Goal: Task Accomplishment & Management: Manage account settings

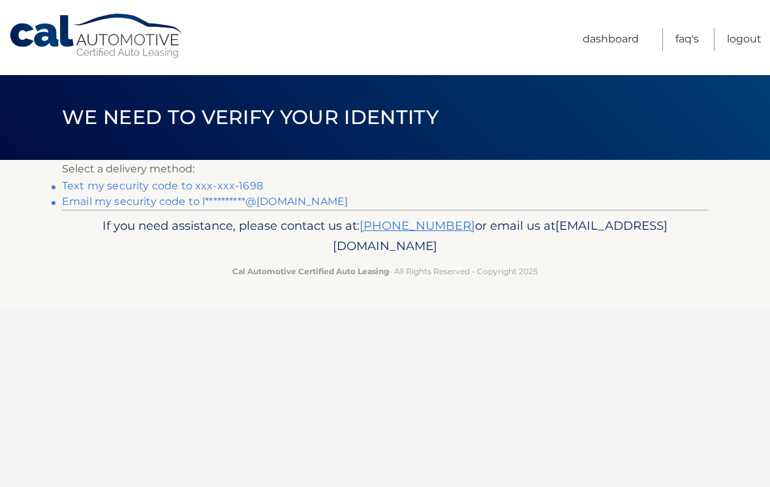
click at [240, 185] on link "Text my security code to xxx-xxx-1698" at bounding box center [162, 185] width 201 height 12
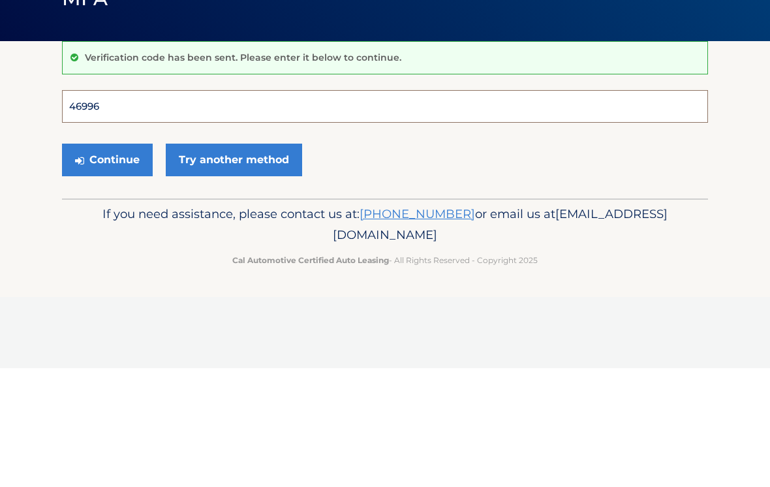
type input "469962"
click at [107, 262] on button "Continue" at bounding box center [107, 278] width 91 height 33
click at [112, 276] on button "Continue" at bounding box center [107, 278] width 91 height 33
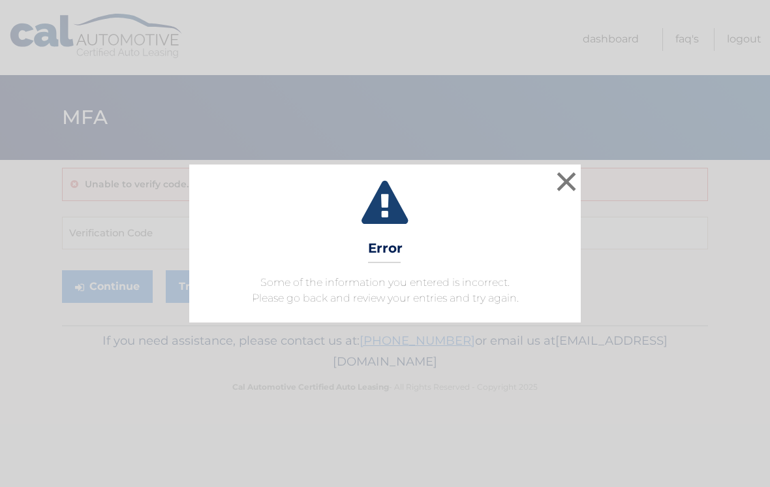
click at [565, 185] on button "×" at bounding box center [566, 181] width 26 height 26
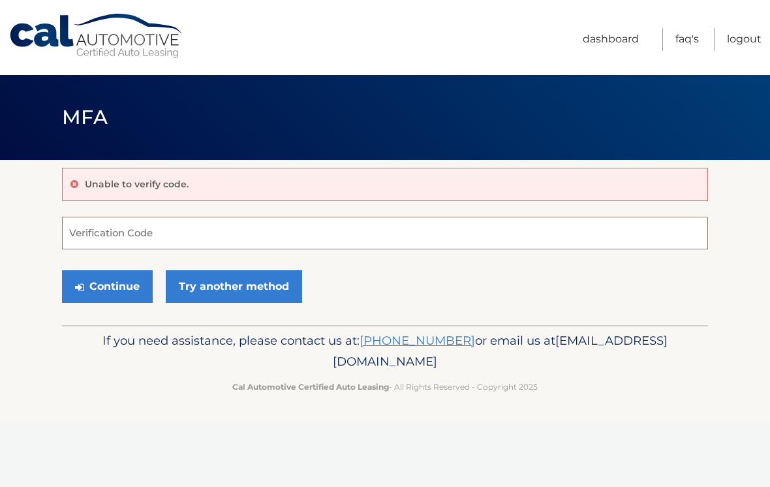
click at [510, 232] on input "Verification Code" at bounding box center [385, 233] width 646 height 33
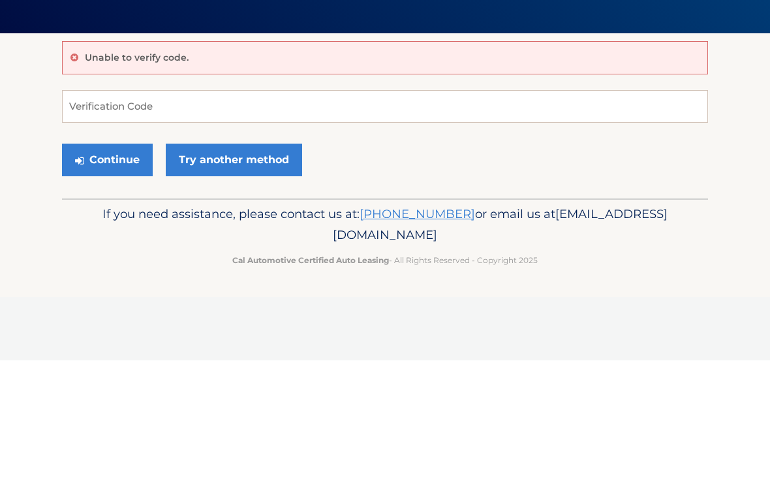
click at [252, 270] on link "Try another method" at bounding box center [234, 286] width 136 height 33
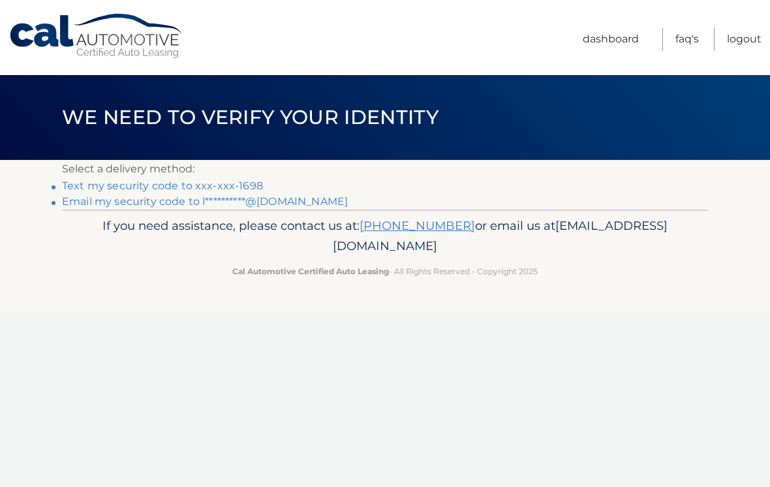
click at [249, 183] on link "Text my security code to xxx-xxx-1698" at bounding box center [162, 185] width 201 height 12
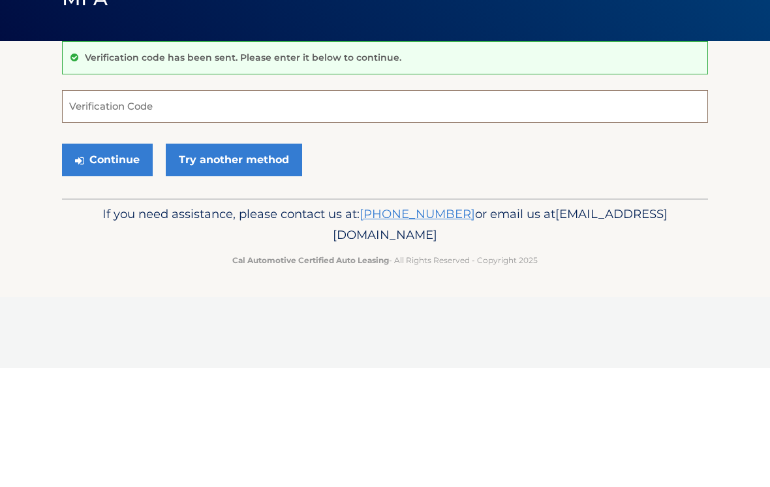
click at [217, 209] on input "Verification Code" at bounding box center [385, 225] width 646 height 33
type input "577874"
click at [116, 262] on button "Continue" at bounding box center [107, 278] width 91 height 33
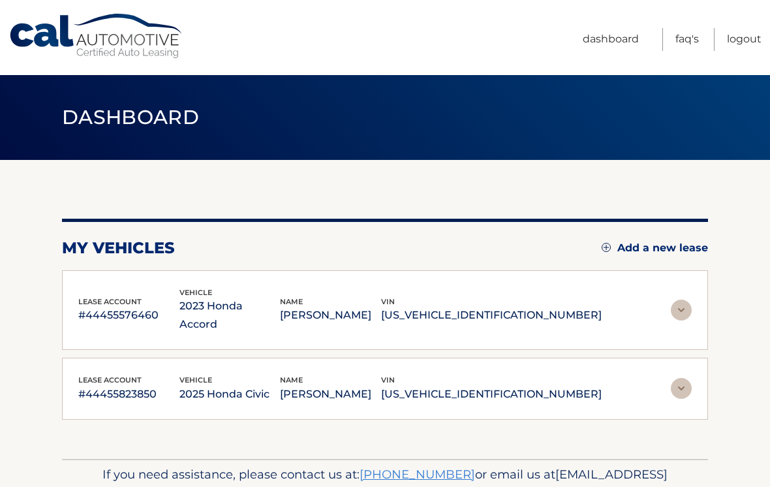
click at [673, 299] on img at bounding box center [681, 309] width 21 height 21
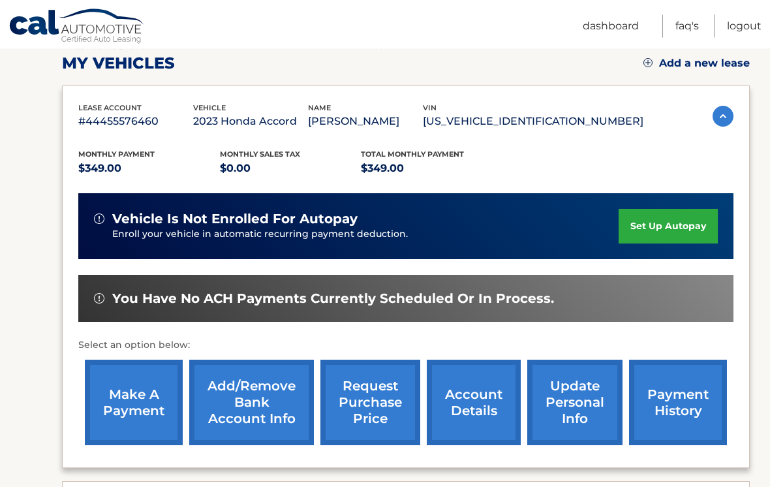
scroll to position [185, 0]
click at [129, 403] on link "make a payment" at bounding box center [134, 401] width 98 height 85
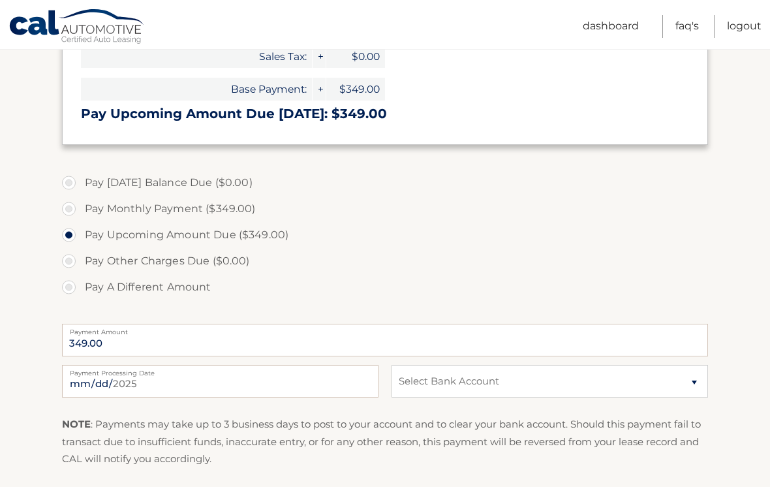
scroll to position [284, 0]
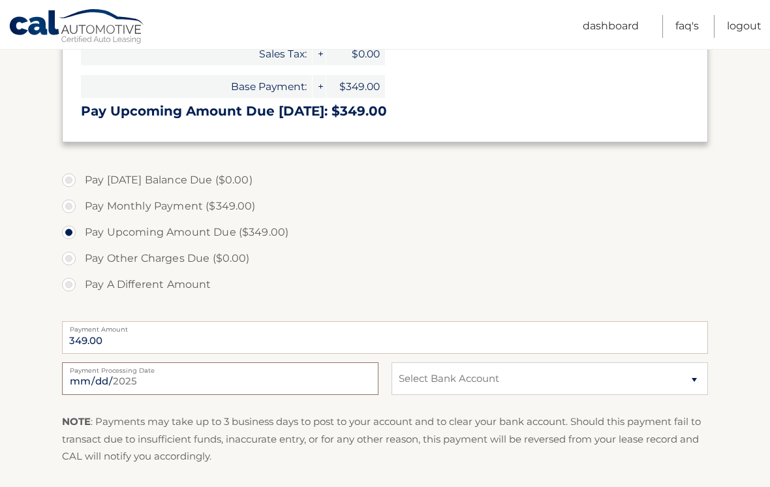
click at [276, 380] on input "2025-08-12" at bounding box center [220, 378] width 316 height 33
type input "2025-08-18"
click at [692, 377] on select "Select Bank Account Savings CAPITAL ONE N.A. *****3569 Checking JPMORGAN CHASE …" at bounding box center [549, 378] width 316 height 33
select select "NWE4MTRiMzktMWJmYi00NDViLTk3MTMtNGFhNjkzOWUyMjY2"
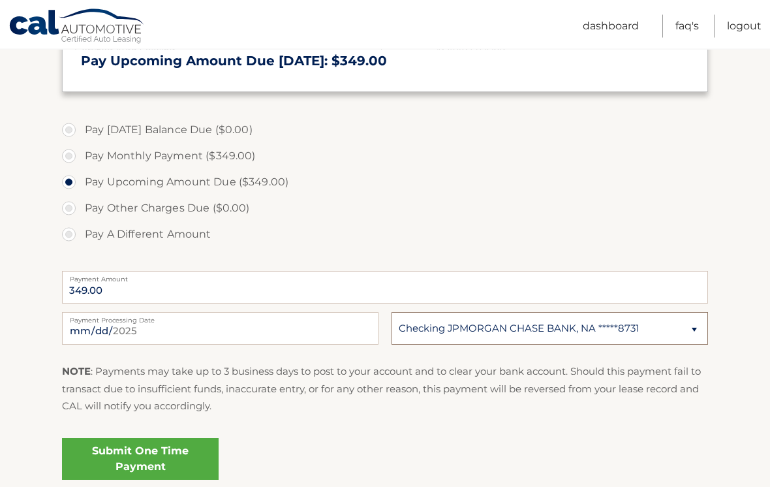
scroll to position [422, 0]
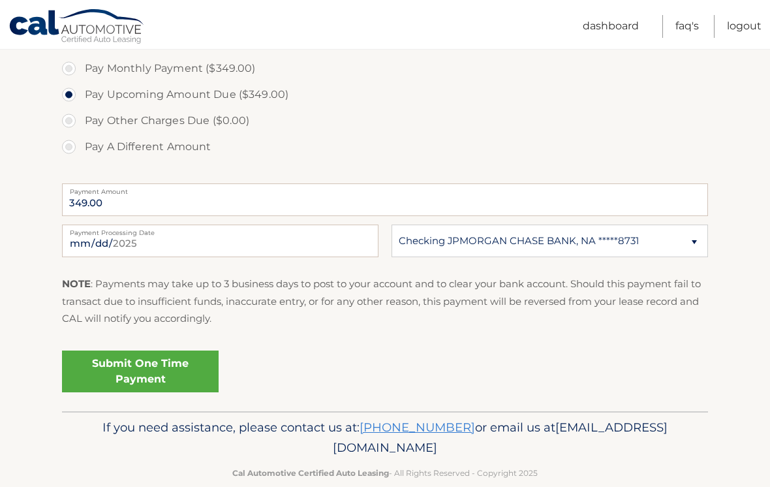
click at [189, 371] on link "Submit One Time Payment" at bounding box center [140, 371] width 157 height 42
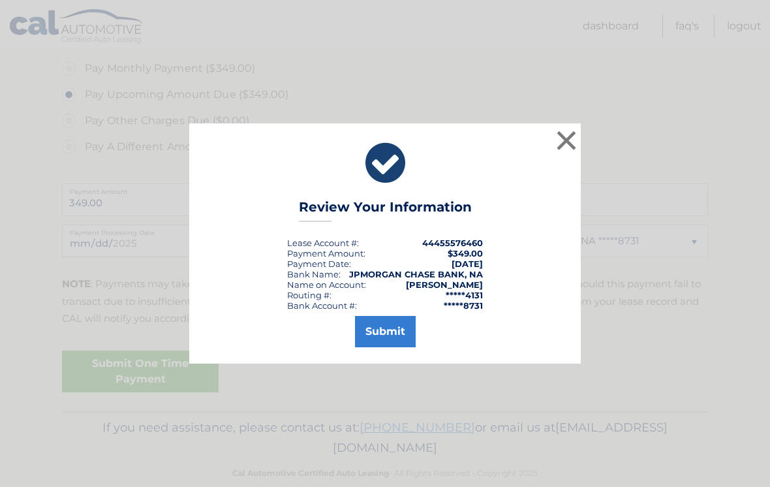
click at [393, 347] on button "Submit" at bounding box center [385, 331] width 61 height 31
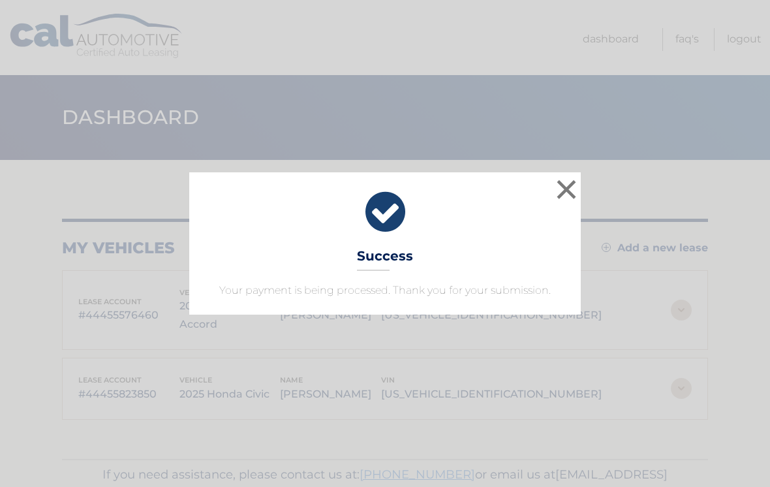
click at [577, 183] on button "×" at bounding box center [566, 189] width 26 height 26
